Goal: Information Seeking & Learning: Understand process/instructions

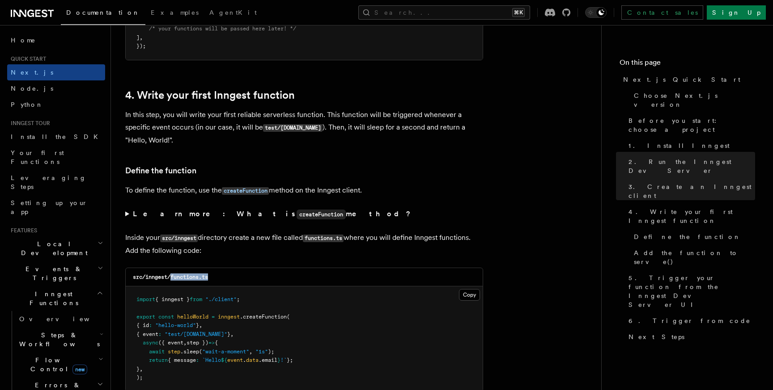
click at [99, 290] on icon "button" at bounding box center [100, 293] width 7 height 7
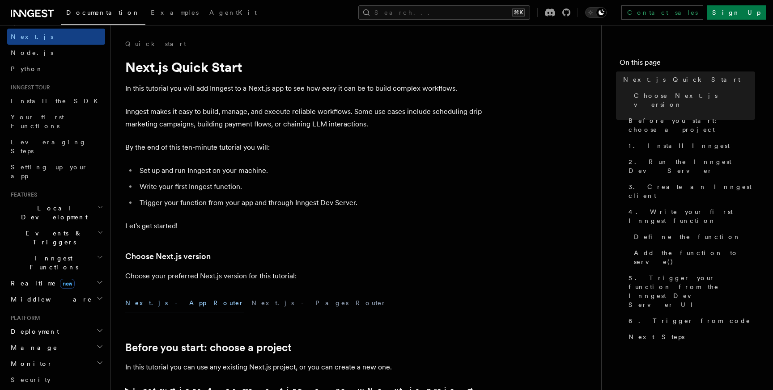
scroll to position [47, 0]
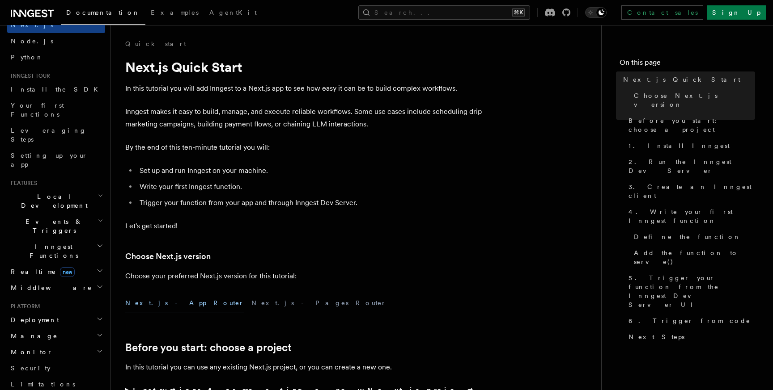
click at [204, 18] on link "AgentKit" at bounding box center [233, 13] width 58 height 21
click at [64, 239] on h2 "Inngest Functions" at bounding box center [56, 251] width 98 height 25
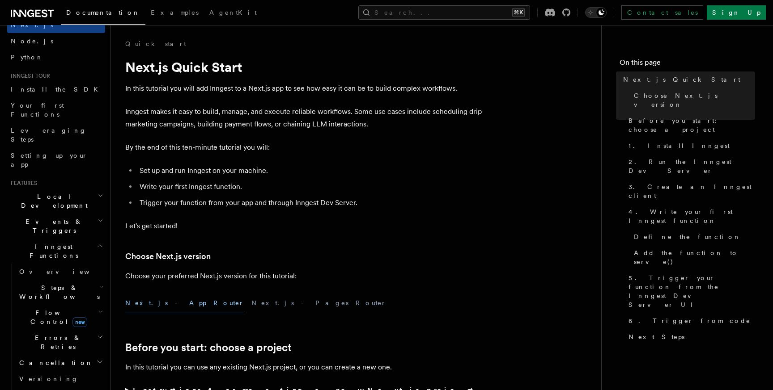
click at [79, 280] on h2 "Steps & Workflows" at bounding box center [60, 292] width 89 height 25
click at [55, 383] on span "AI Inference" at bounding box center [54, 391] width 52 height 16
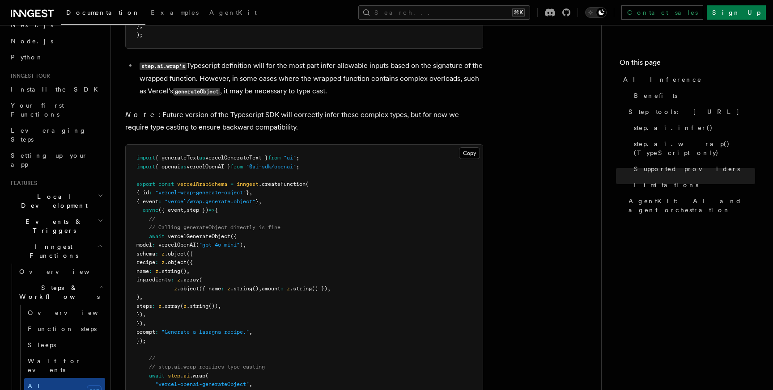
scroll to position [2525, 0]
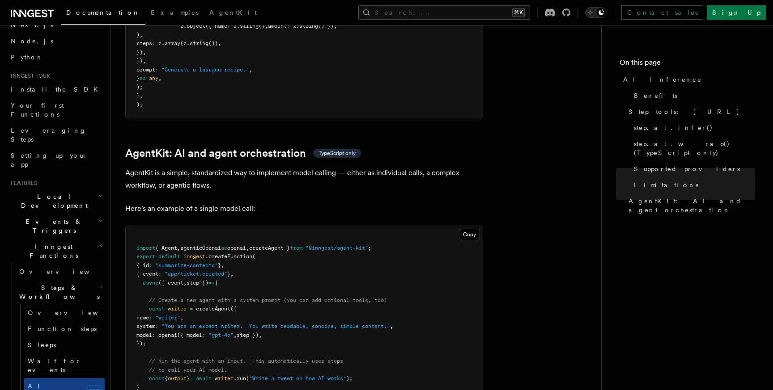
click at [163, 245] on span "{ Agent" at bounding box center [166, 248] width 22 height 6
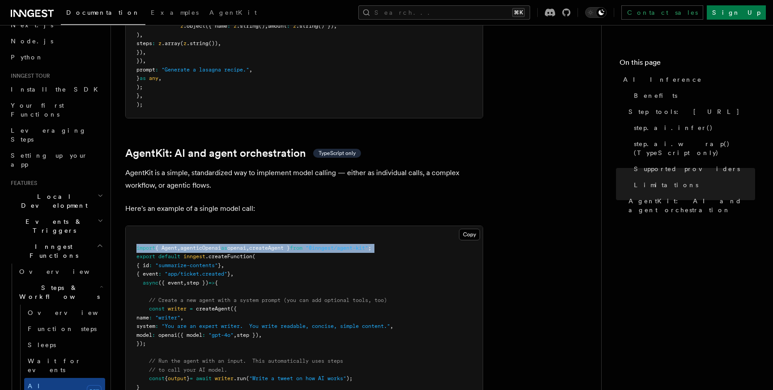
click at [163, 245] on span "{ Agent" at bounding box center [166, 248] width 22 height 6
copy code "import { Agent , agenticOpenai as openai , createAgent } from "@inngest/agent-k…"
drag, startPoint x: 150, startPoint y: 270, endPoint x: 161, endPoint y: 302, distance: 34.2
click at [161, 302] on pre "import { Agent , agenticOpenai as openai , createAgent } from "@inngest/agent-k…" at bounding box center [304, 322] width 357 height 192
copy code "const writer = createAgent ({ name : "writer" , system : "You are an expert wri…"
